Goal: Task Accomplishment & Management: Manage account settings

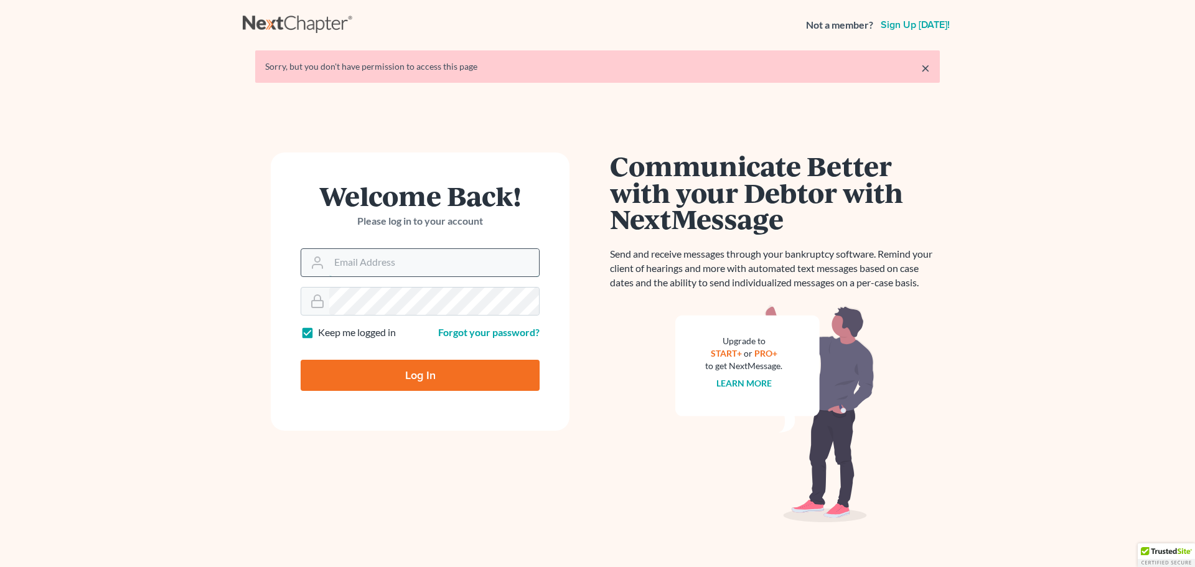
click at [411, 265] on input "Email Address" at bounding box center [434, 262] width 210 height 27
type input "kristen@msbankrupt.com"
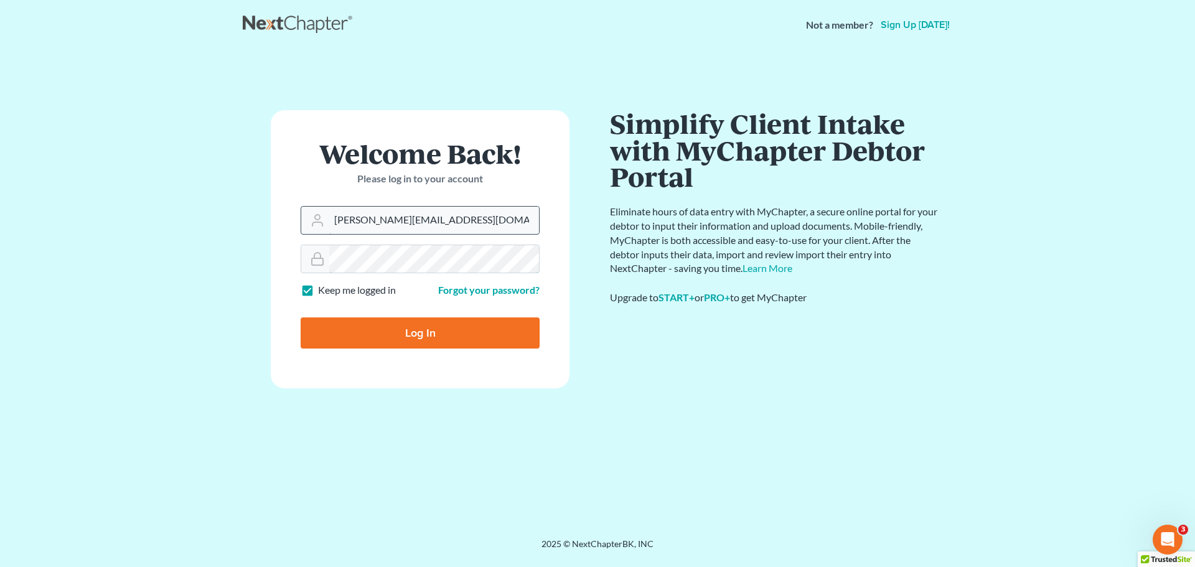
click at [301, 317] on input "Log In" at bounding box center [420, 332] width 239 height 31
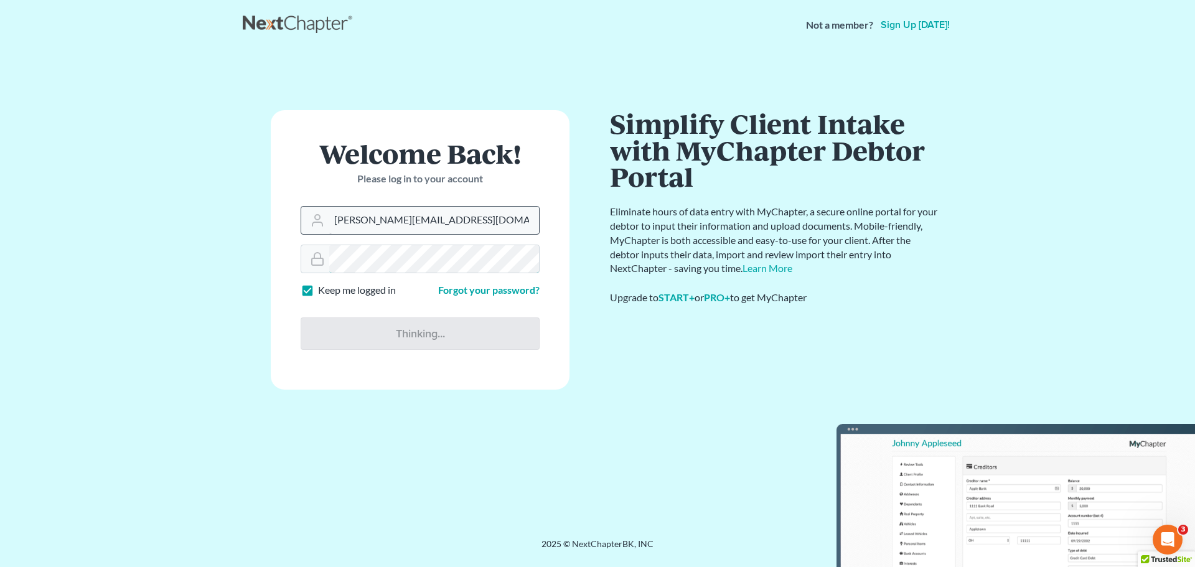
type input "Thinking..."
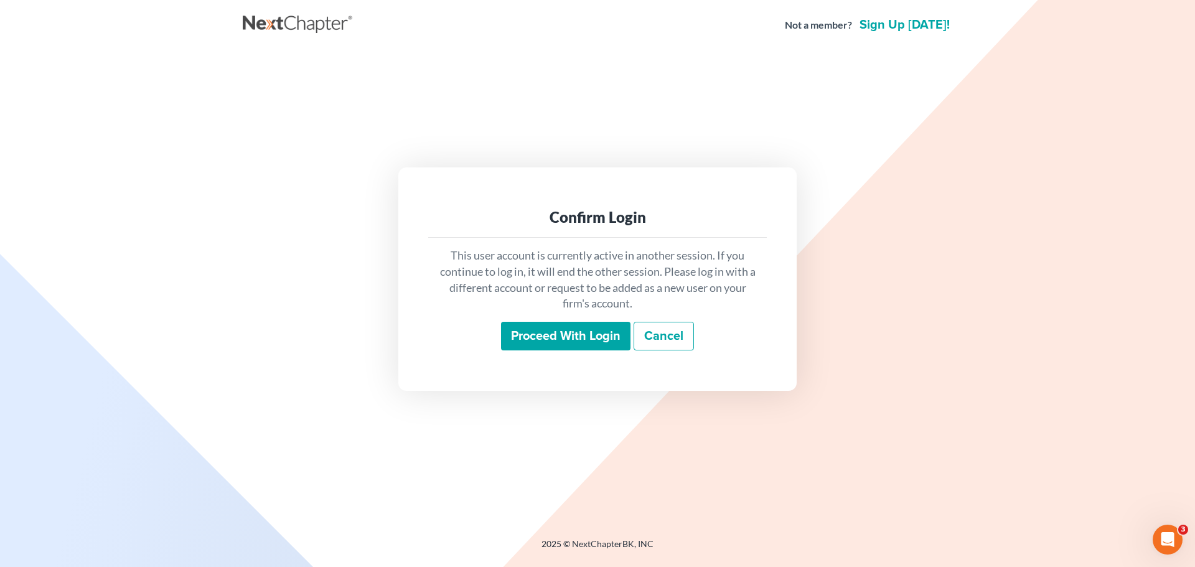
click at [580, 345] on input "Proceed with login" at bounding box center [565, 336] width 129 height 29
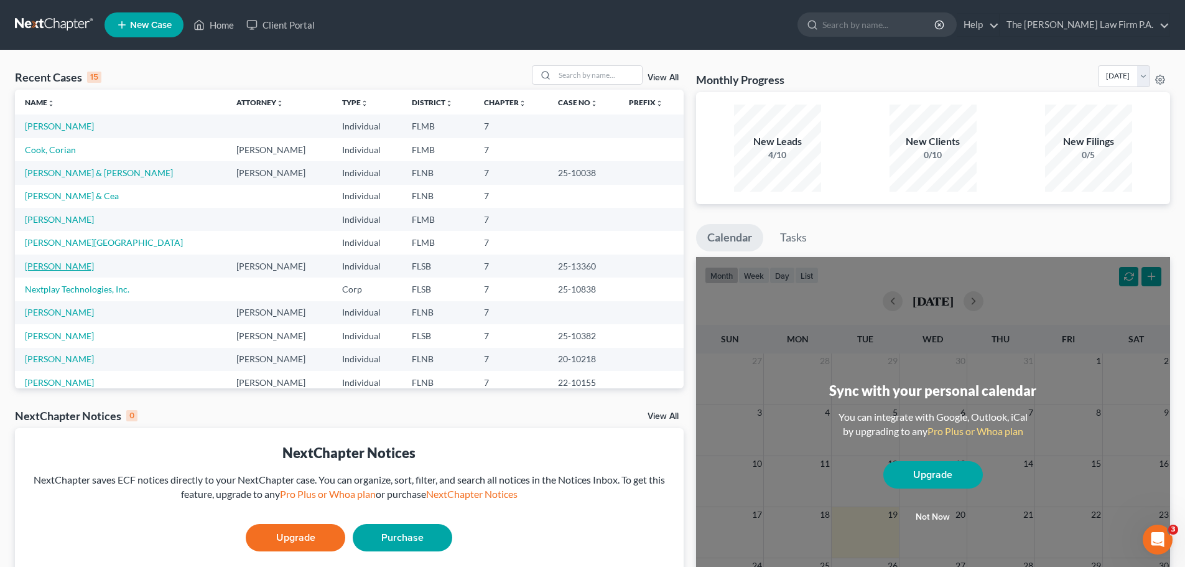
click at [45, 271] on link "Appel, Andrew" at bounding box center [59, 266] width 69 height 11
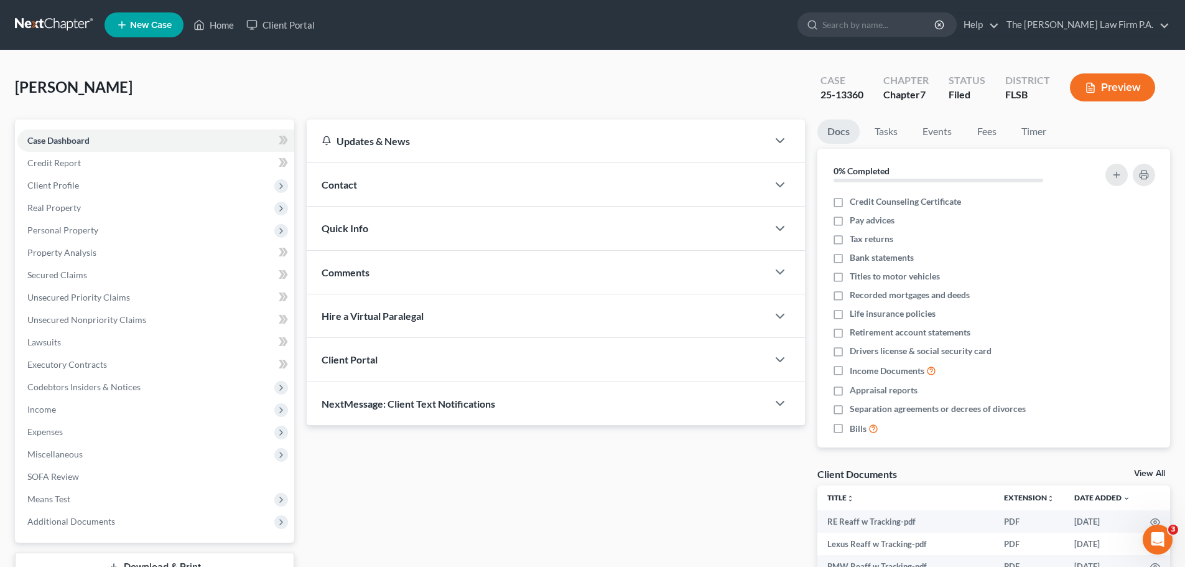
click at [1158, 472] on link "View All" at bounding box center [1149, 473] width 31 height 9
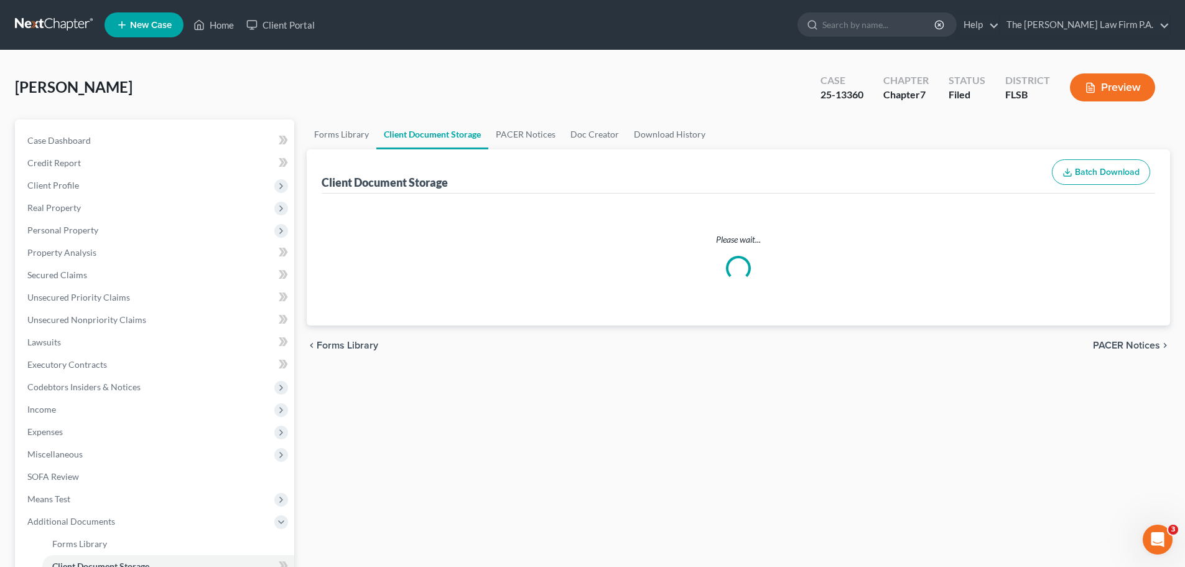
select select "9"
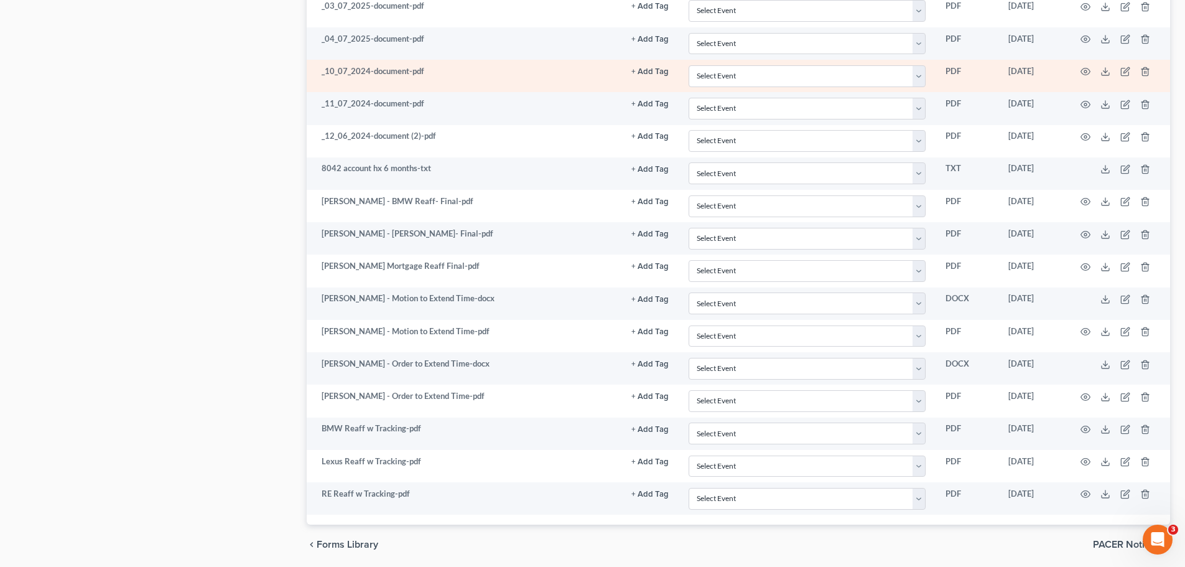
scroll to position [869, 0]
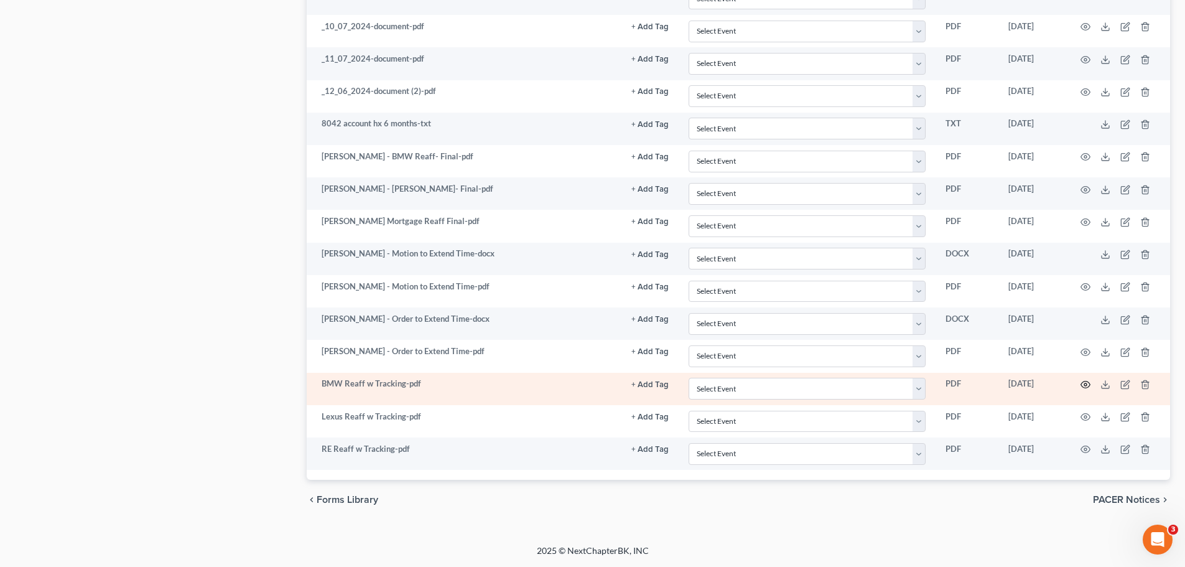
click at [1083, 381] on icon "button" at bounding box center [1086, 385] width 10 height 10
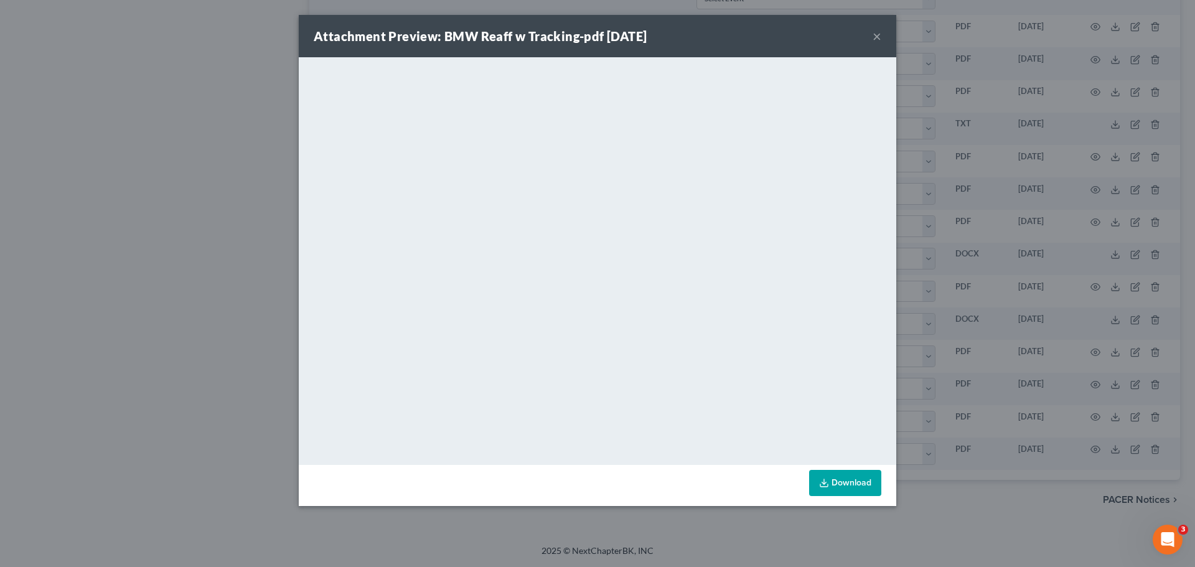
click at [874, 34] on button "×" at bounding box center [876, 36] width 9 height 15
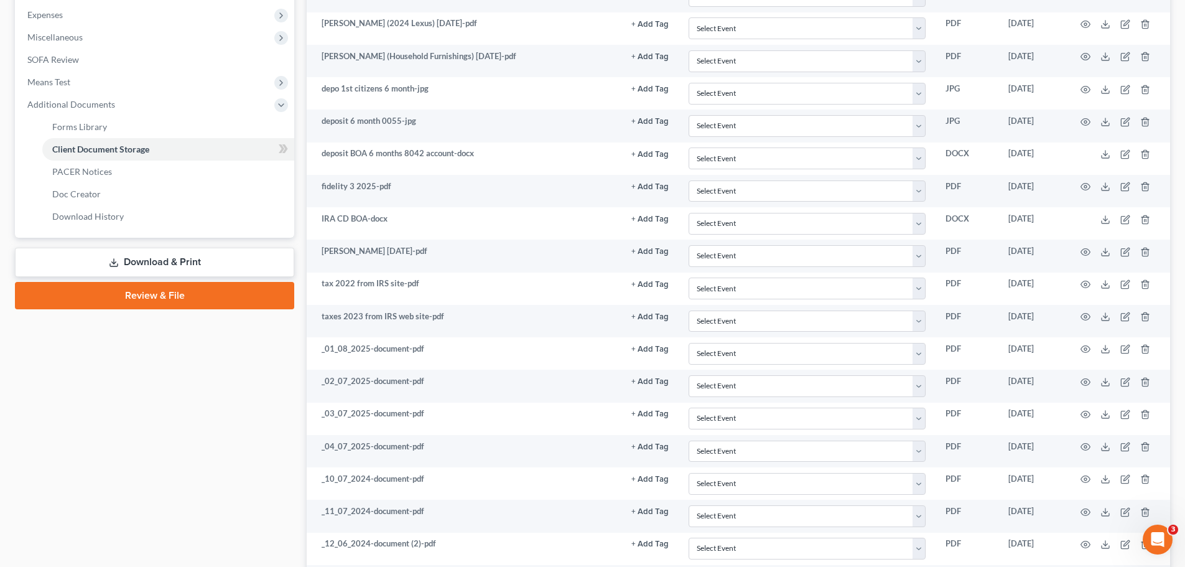
scroll to position [0, 0]
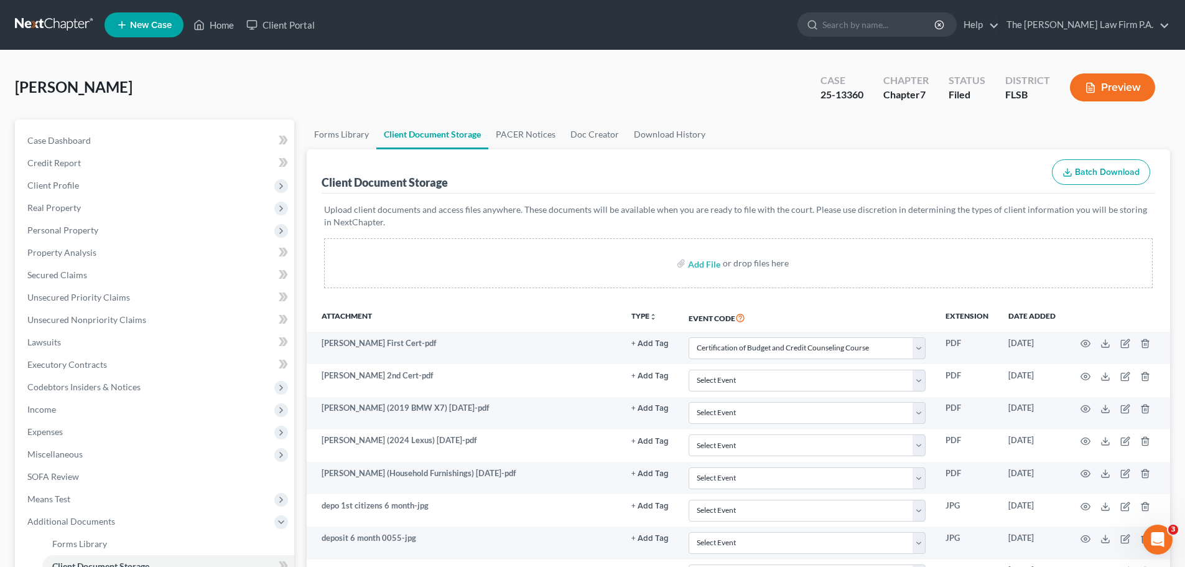
drag, startPoint x: 248, startPoint y: 309, endPoint x: 261, endPoint y: 113, distance: 197.0
